Goal: Information Seeking & Learning: Check status

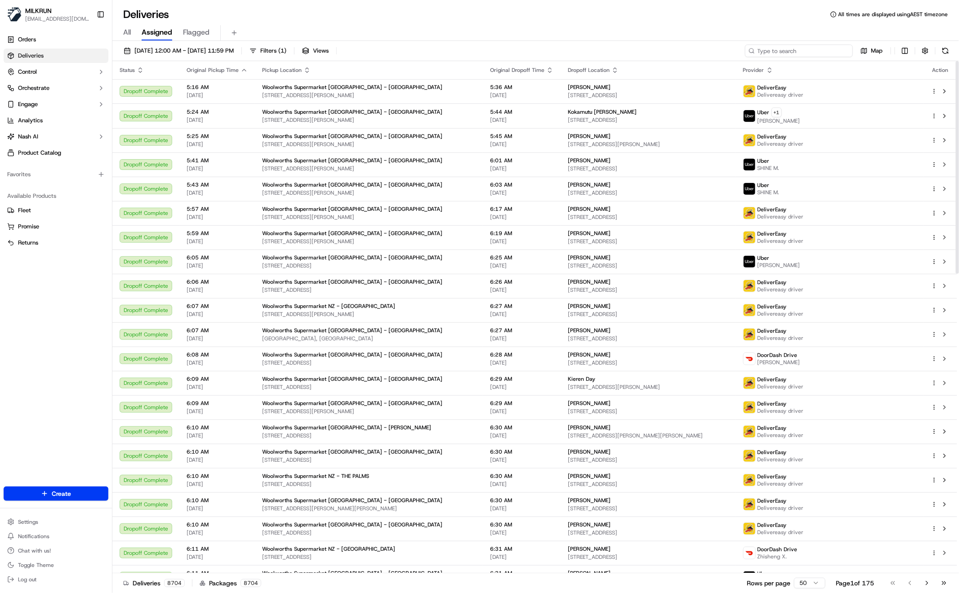
click at [793, 54] on input at bounding box center [799, 51] width 108 height 13
paste input "[PERSON_NAME]"
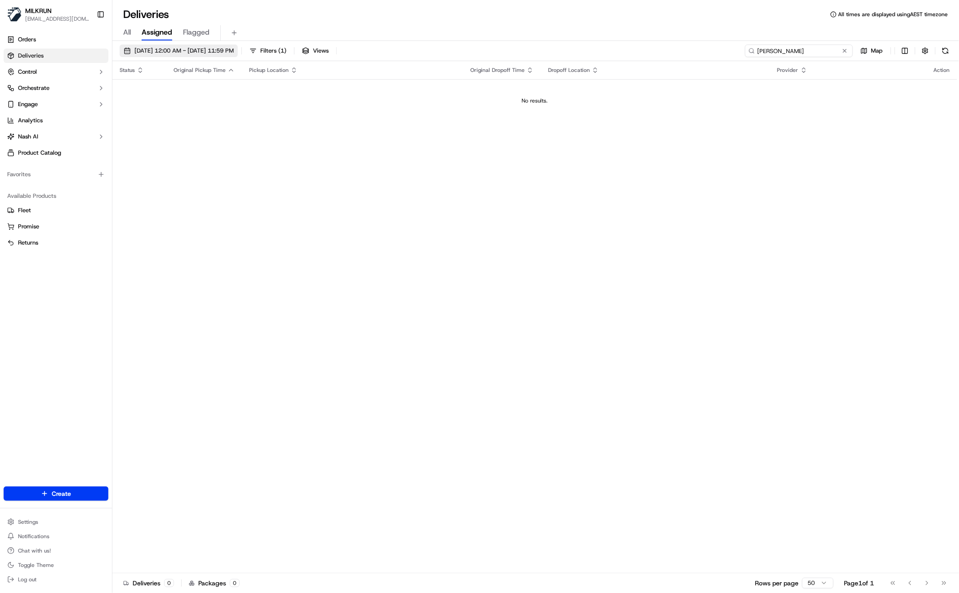
type input "[PERSON_NAME]"
click at [211, 52] on span "[DATE] 12:00 AM - [DATE] 11:59 PM" at bounding box center [183, 51] width 99 height 8
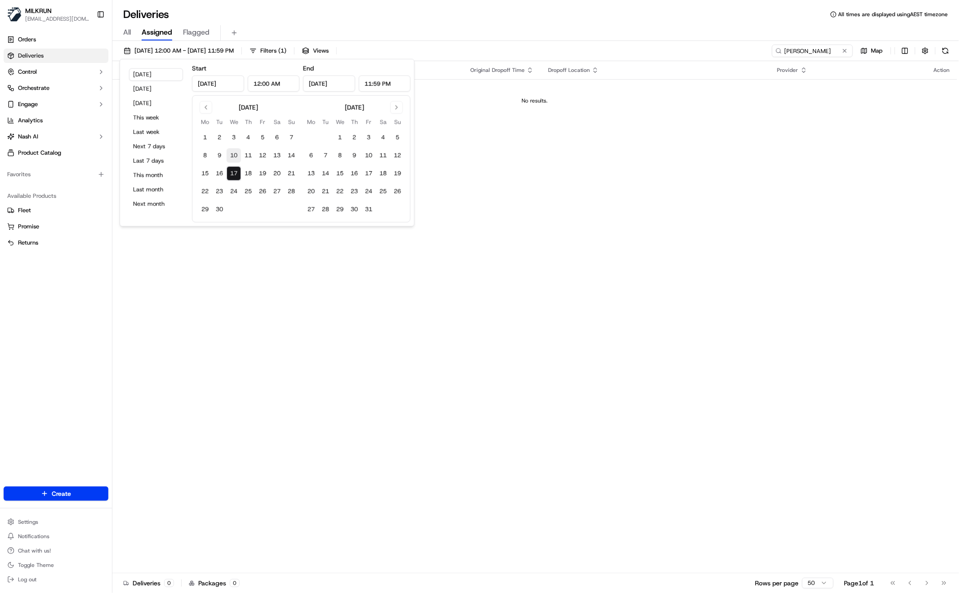
click at [237, 156] on button "10" at bounding box center [234, 155] width 14 height 14
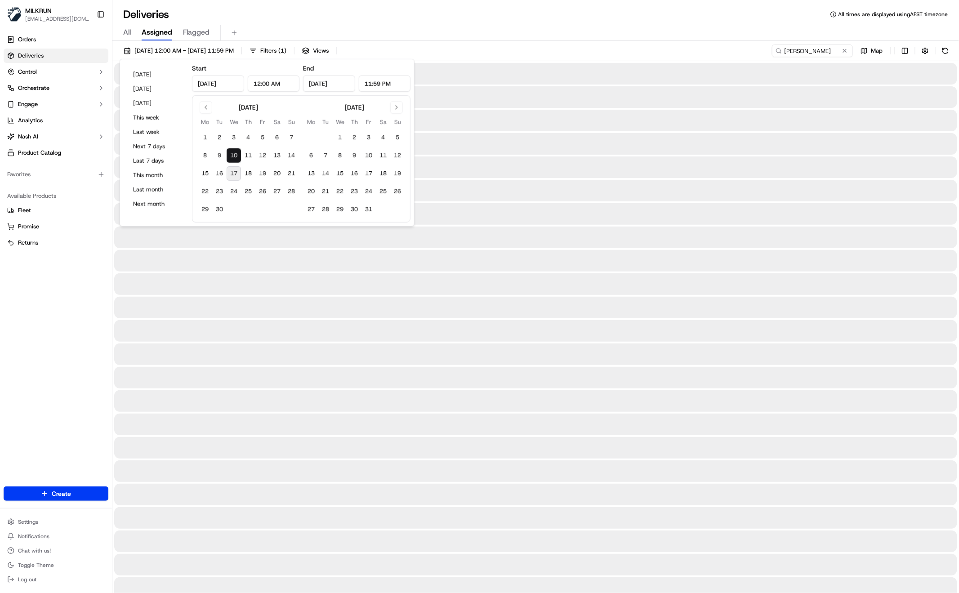
type input "[DATE]"
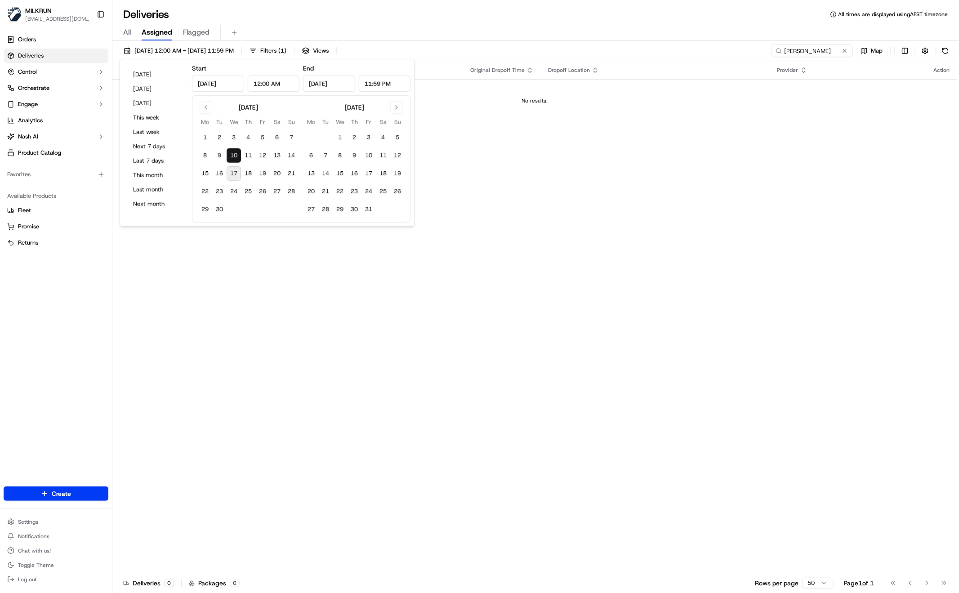
click at [367, 20] on div "Deliveries All times are displayed using AEST timezone" at bounding box center [535, 14] width 847 height 14
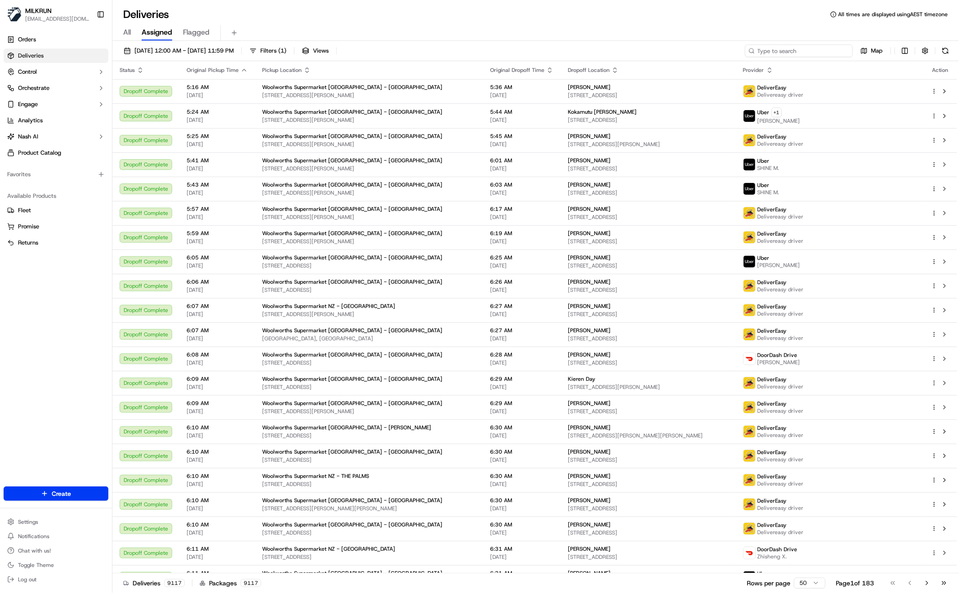
click at [833, 50] on input at bounding box center [799, 51] width 108 height 13
paste input "arleyah millan"
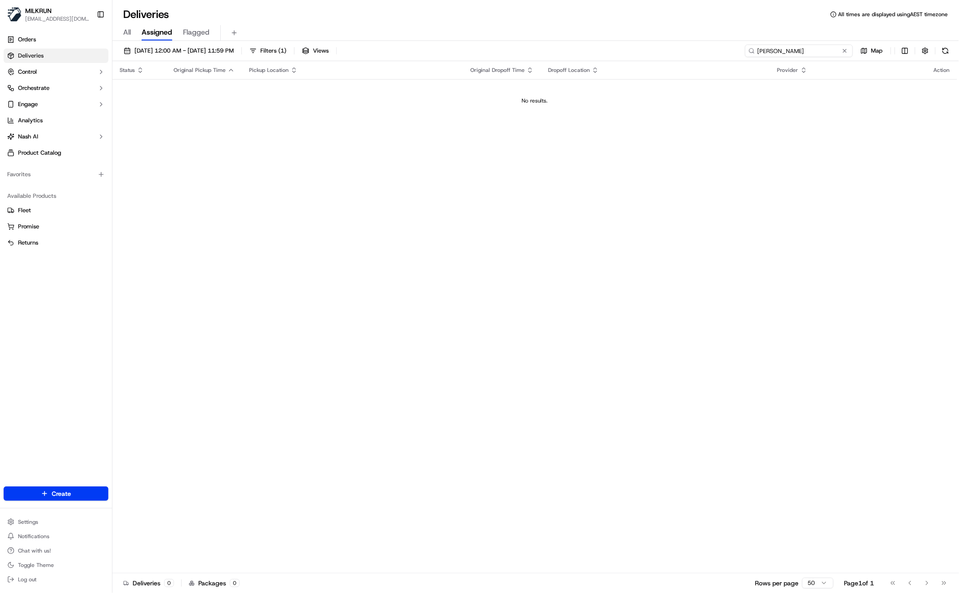
type input "arleyah millan"
drag, startPoint x: 367, startPoint y: 176, endPoint x: 300, endPoint y: 193, distance: 68.5
click at [367, 176] on div "Status Original Pickup Time Pickup Location Original Dropoff Time Dropoff Locat…" at bounding box center [534, 317] width 845 height 512
click at [831, 52] on input "arleyah millan" at bounding box center [799, 51] width 108 height 13
drag, startPoint x: 292, startPoint y: 119, endPoint x: 289, endPoint y: 129, distance: 10.4
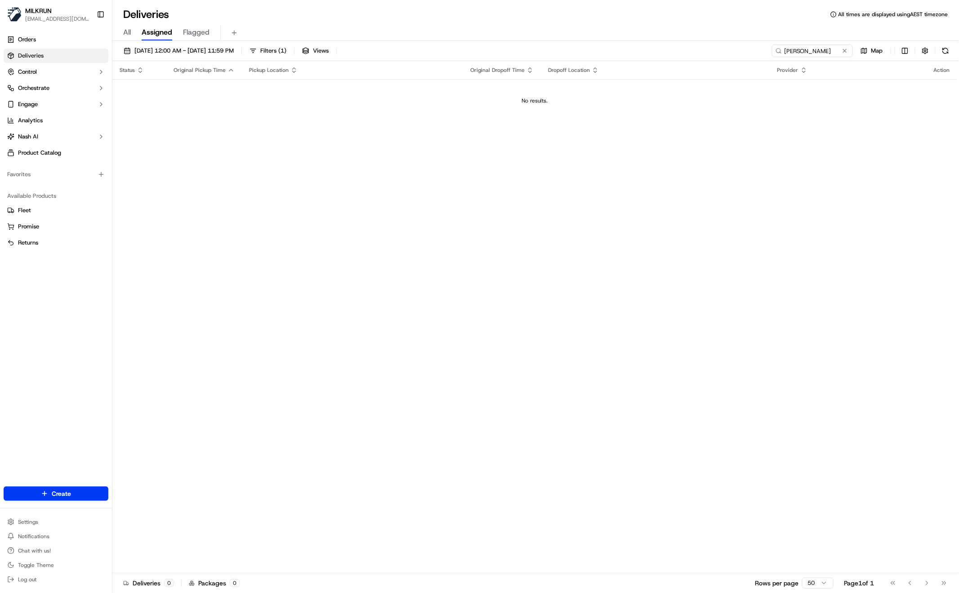
click at [293, 119] on td "No results." at bounding box center [534, 100] width 845 height 43
click at [125, 33] on span "All" at bounding box center [127, 32] width 8 height 11
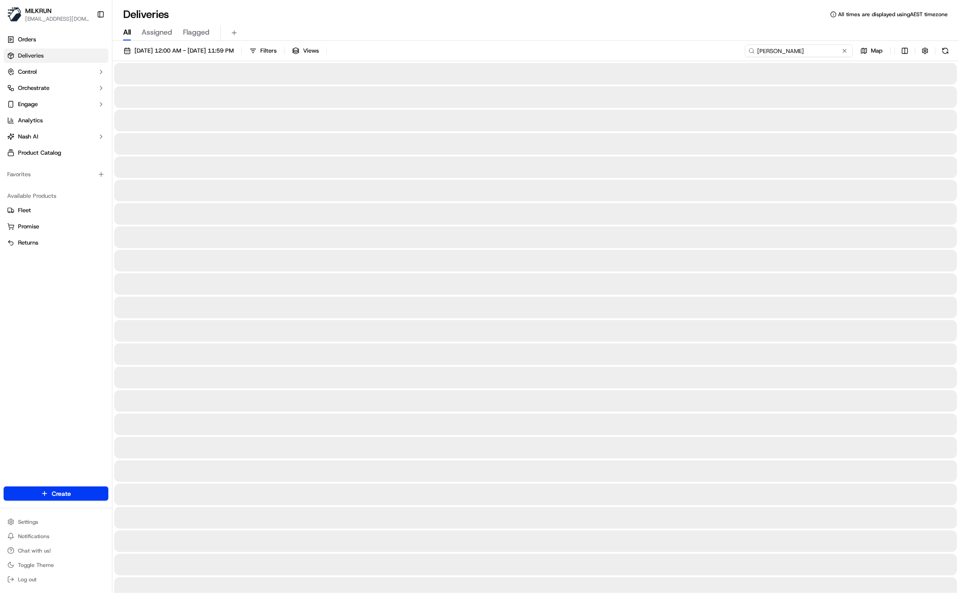
click at [830, 50] on input "arleyah millan" at bounding box center [799, 51] width 108 height 13
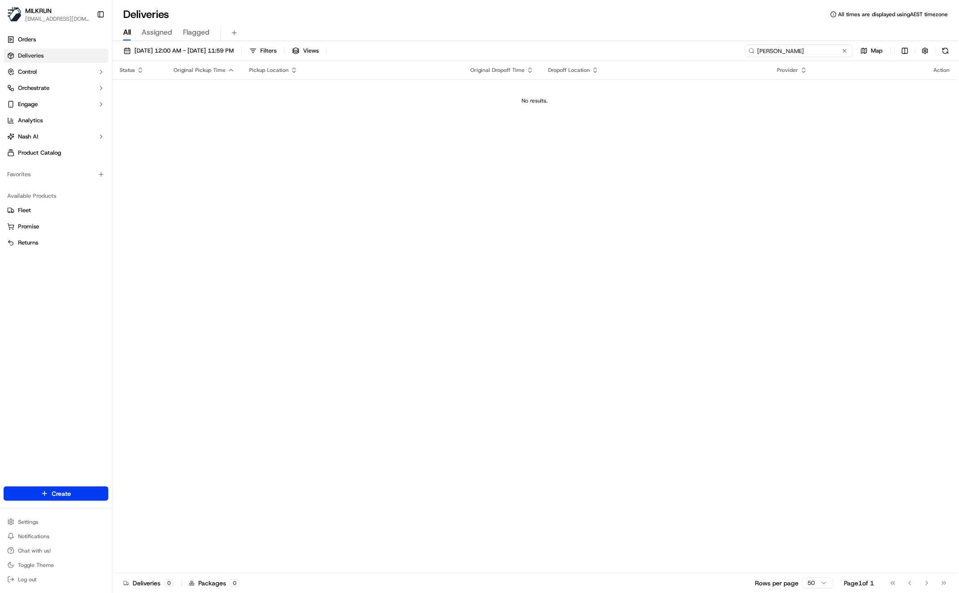
drag, startPoint x: 746, startPoint y: 48, endPoint x: 710, endPoint y: 45, distance: 36.6
click at [710, 45] on div "17/09/2025 12:00 AM - 17/09/2025 11:59 PM Filters Views arleyah millan Map" at bounding box center [535, 53] width 847 height 17
click at [811, 48] on input "arleyah millan" at bounding box center [799, 51] width 108 height 13
drag, startPoint x: 218, startPoint y: 169, endPoint x: 215, endPoint y: 165, distance: 5.4
click at [217, 168] on div "Status Original Pickup Time Pickup Location Original Dropoff Time Dropoff Locat…" at bounding box center [534, 317] width 845 height 512
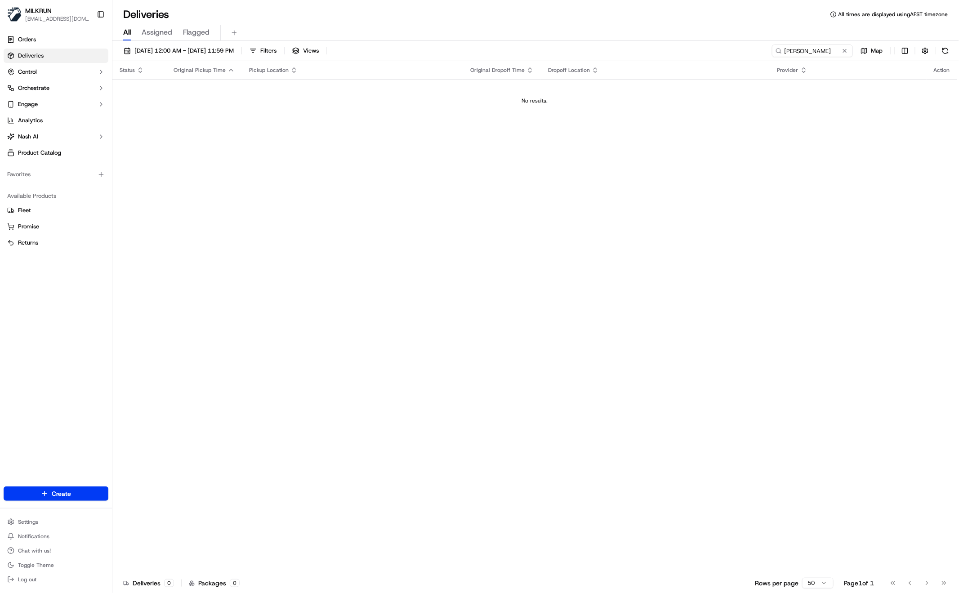
click at [702, 172] on div "Status Original Pickup Time Pickup Location Original Dropoff Time Dropoff Locat…" at bounding box center [534, 317] width 845 height 512
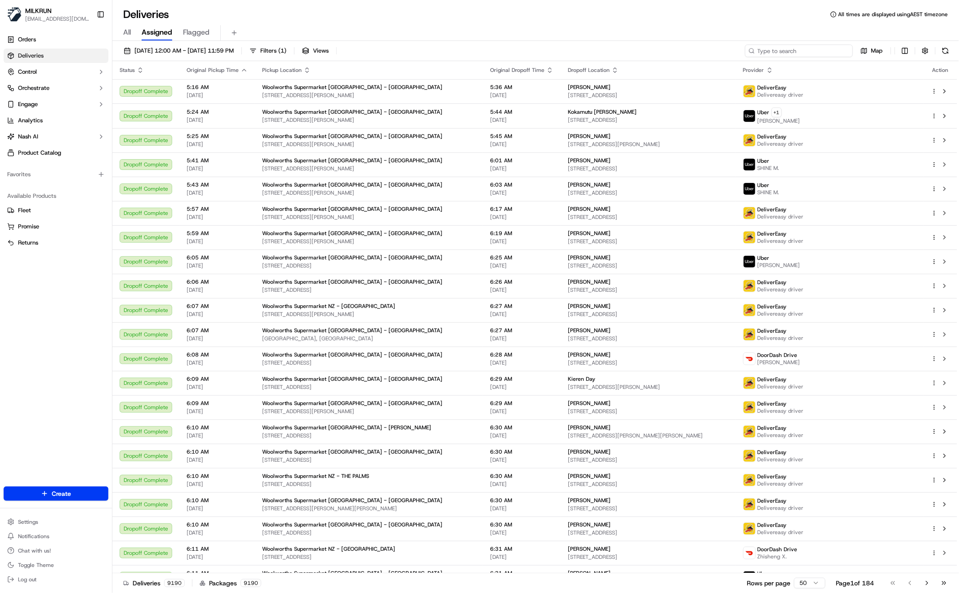
click at [813, 54] on input at bounding box center [799, 51] width 108 height 13
paste input "10B McKelvey Place, Tawa Wellington 5028, New Zealand"
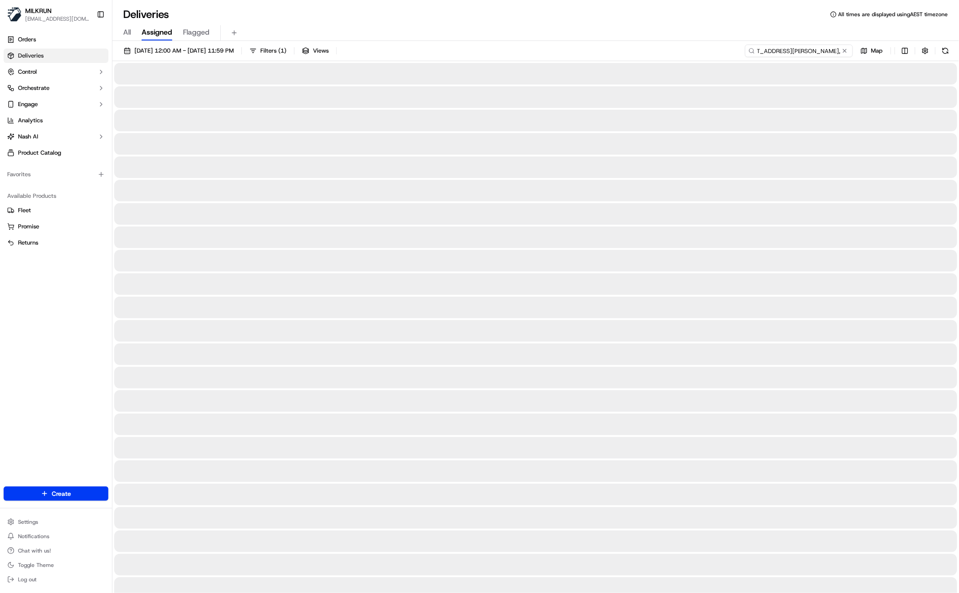
scroll to position [0, 37]
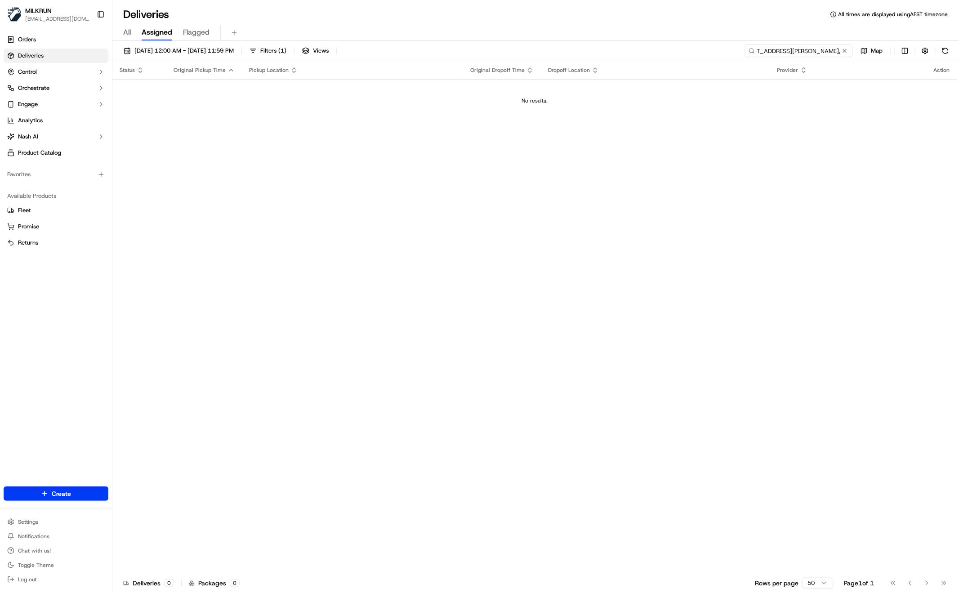
type input "10B McKelvey Place, Tawa Wellington 5028,"
